Goal: Check status: Check status

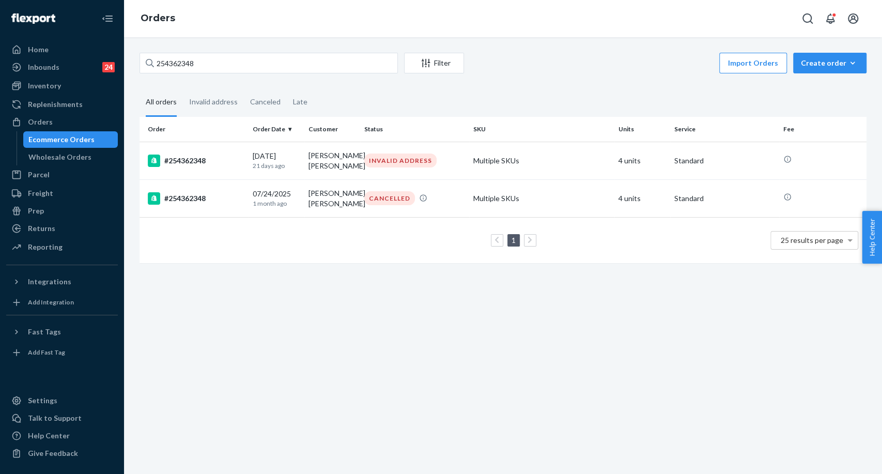
click at [173, 58] on input "254362348" at bounding box center [269, 63] width 258 height 21
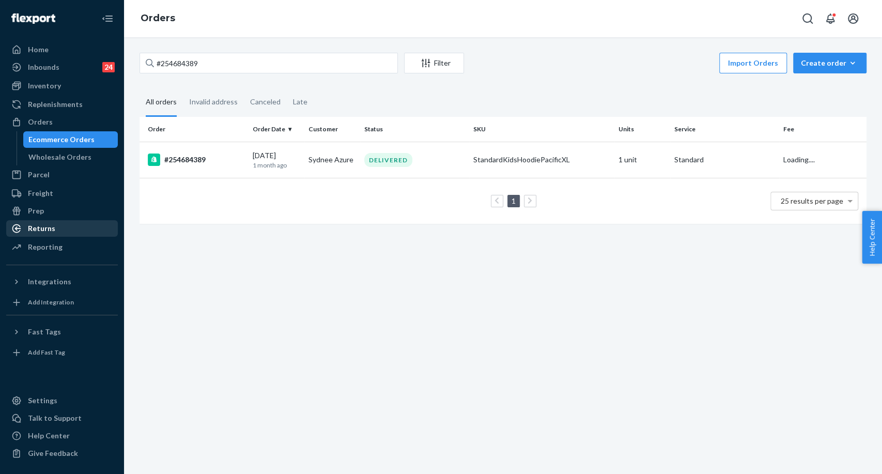
type input "#254684389"
click at [51, 226] on div "Returns" at bounding box center [41, 228] width 27 height 10
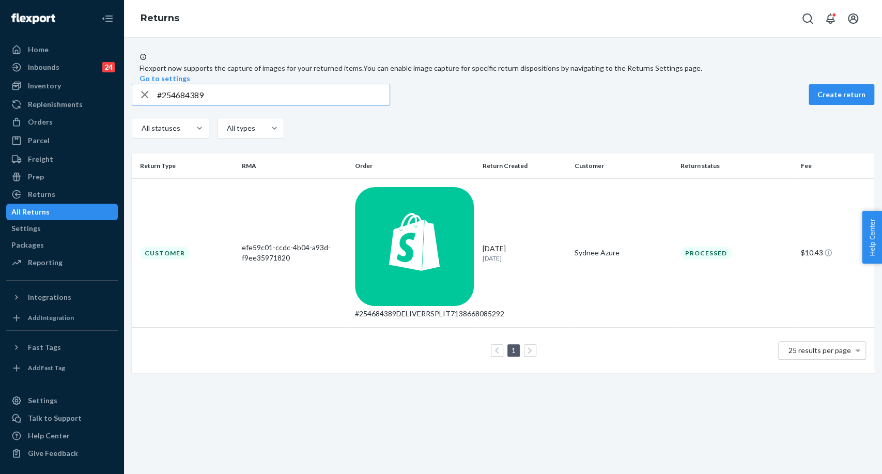
click at [173, 105] on input "#254684389" at bounding box center [273, 94] width 233 height 21
click at [170, 105] on input "#254684389" at bounding box center [273, 94] width 233 height 21
type input "#254684389"
click at [273, 242] on div "efe59c01-ccdc-4b04-a93d-f9ee35971820" at bounding box center [294, 252] width 105 height 21
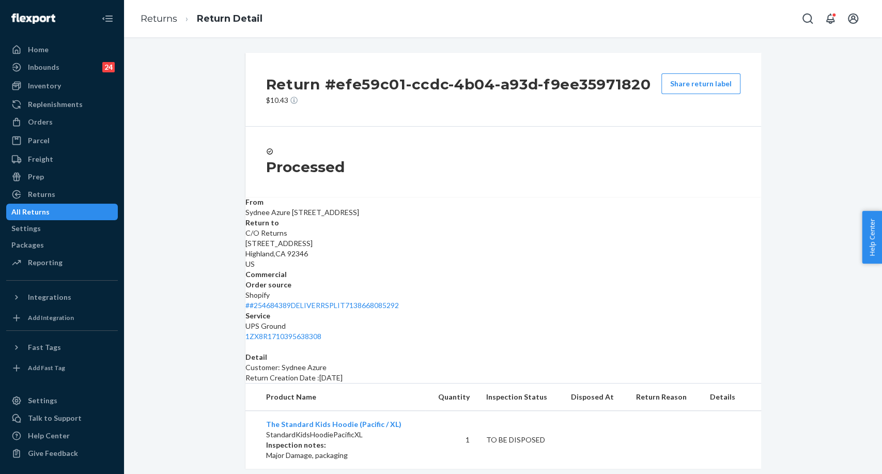
scroll to position [20, 0]
